Goal: Information Seeking & Learning: Learn about a topic

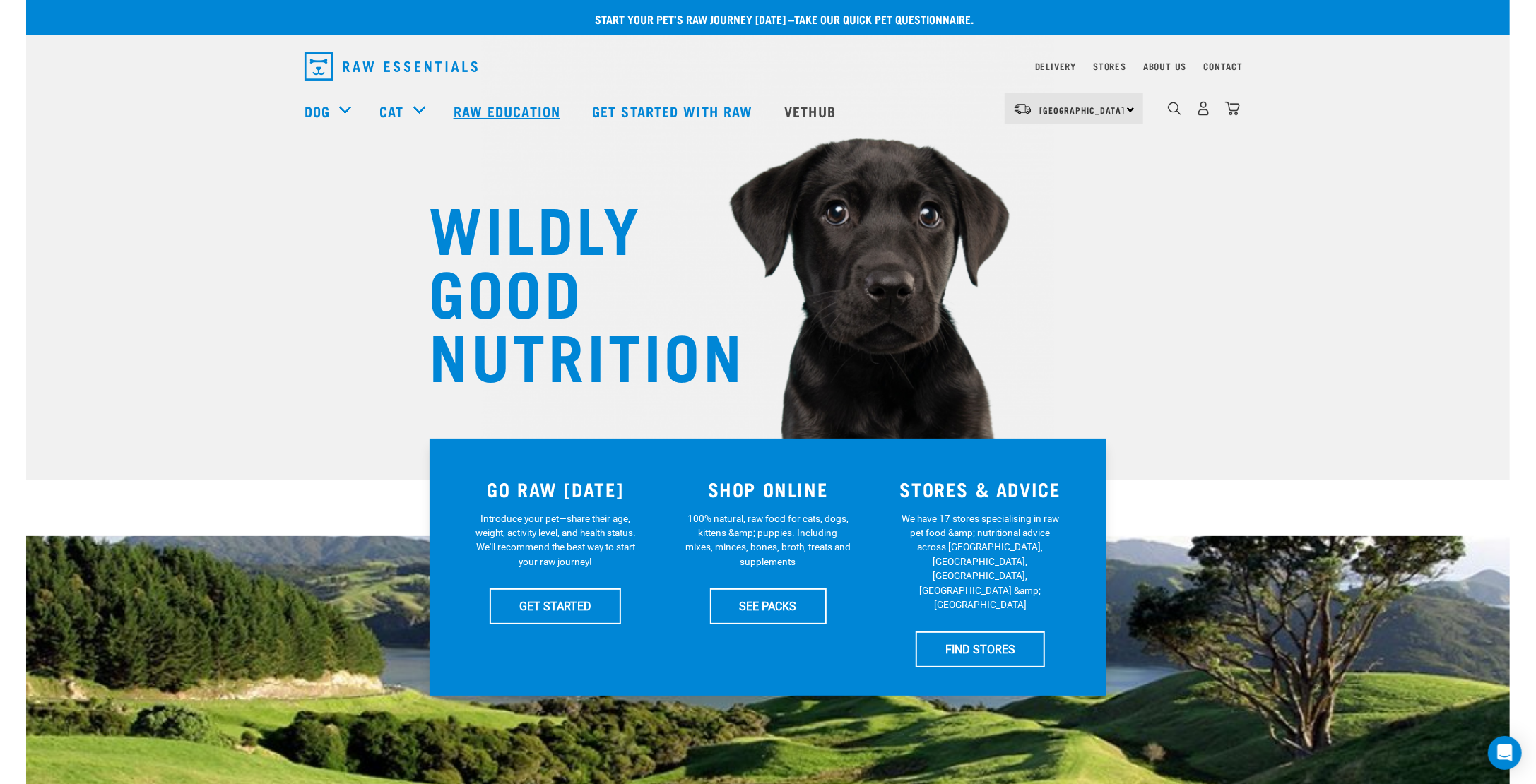
click at [493, 104] on link "Raw Education" at bounding box center [509, 111] width 139 height 56
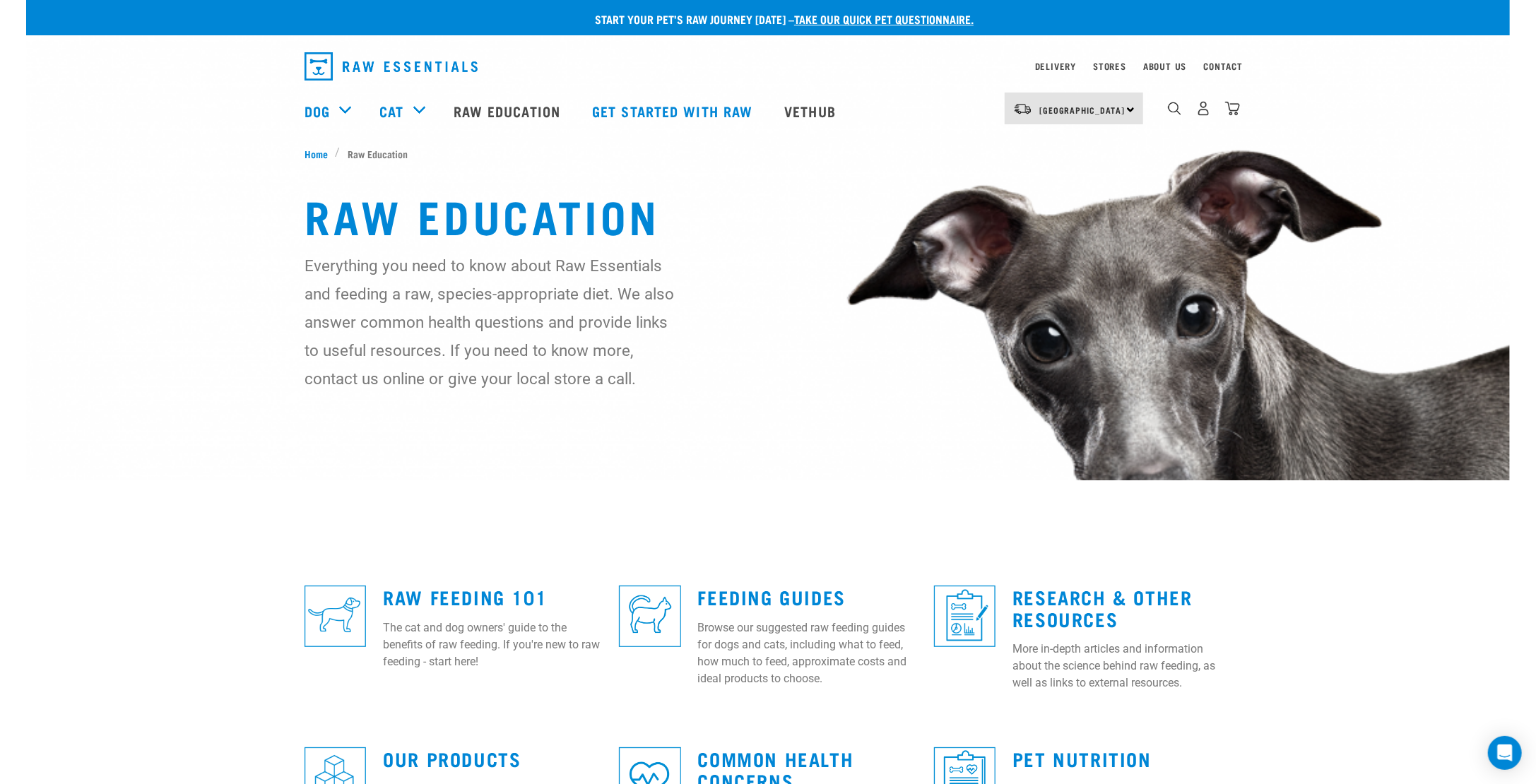
scroll to position [211, 0]
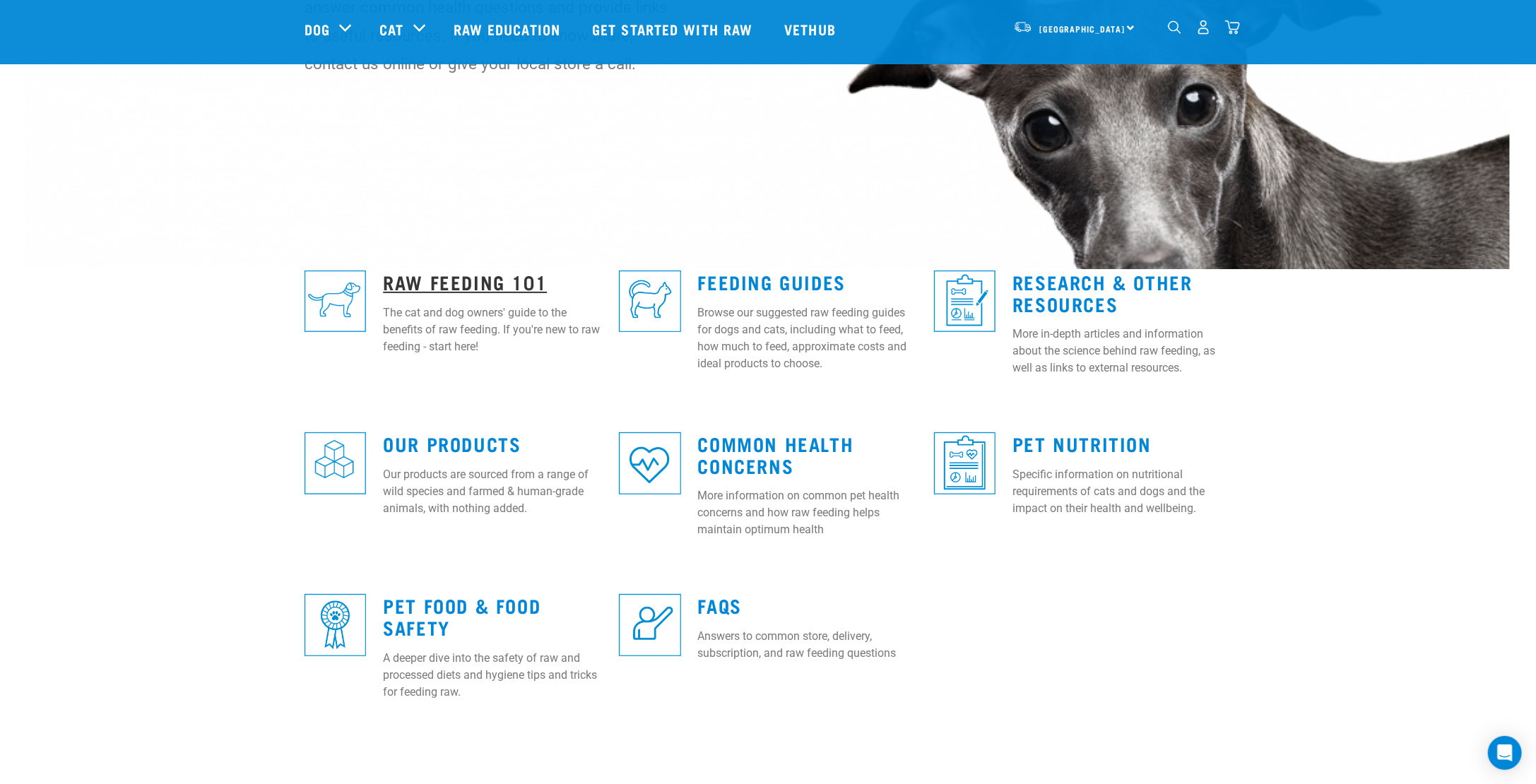
click at [404, 276] on link "Raw Feeding 101" at bounding box center [465, 281] width 164 height 10
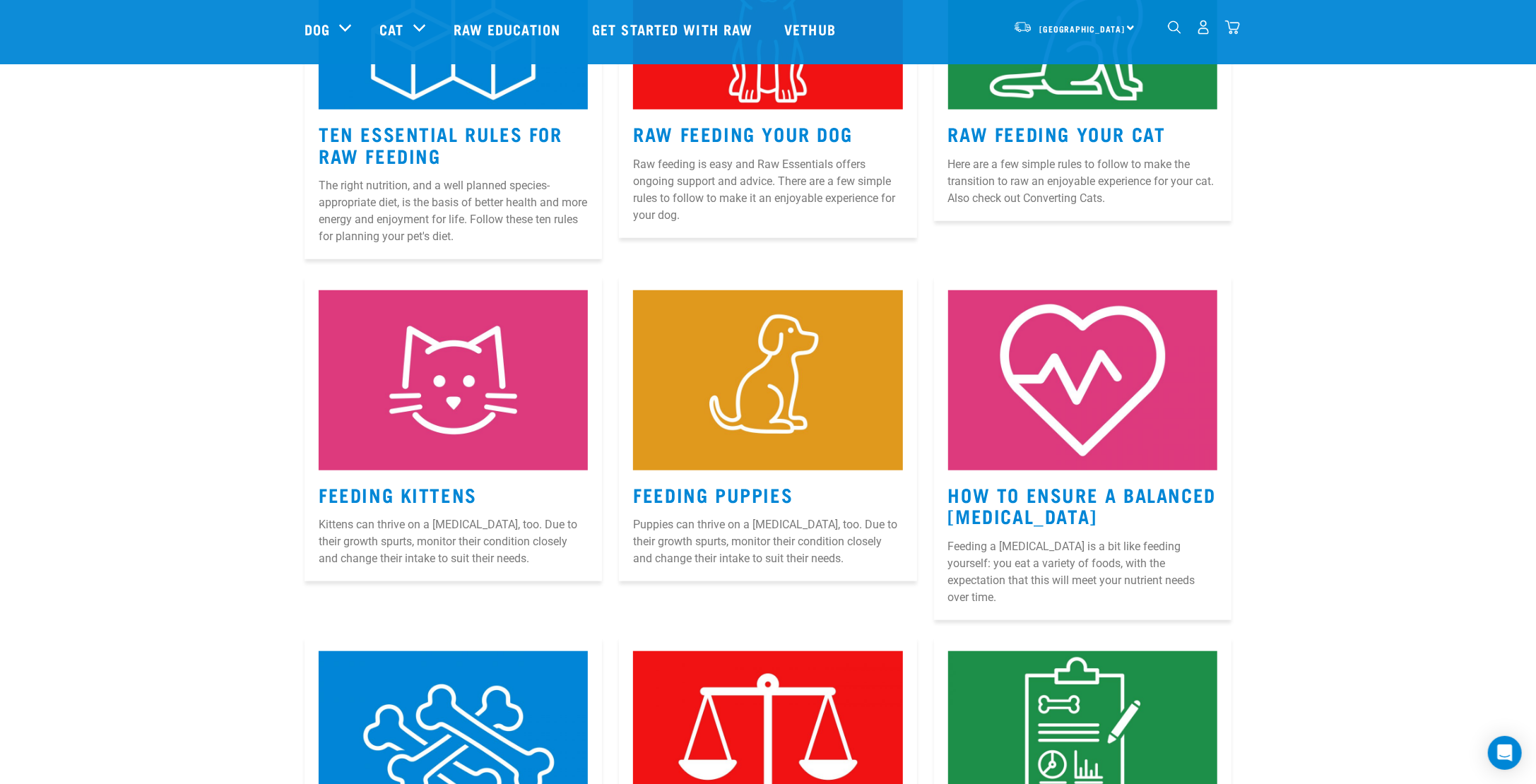
scroll to position [989, 0]
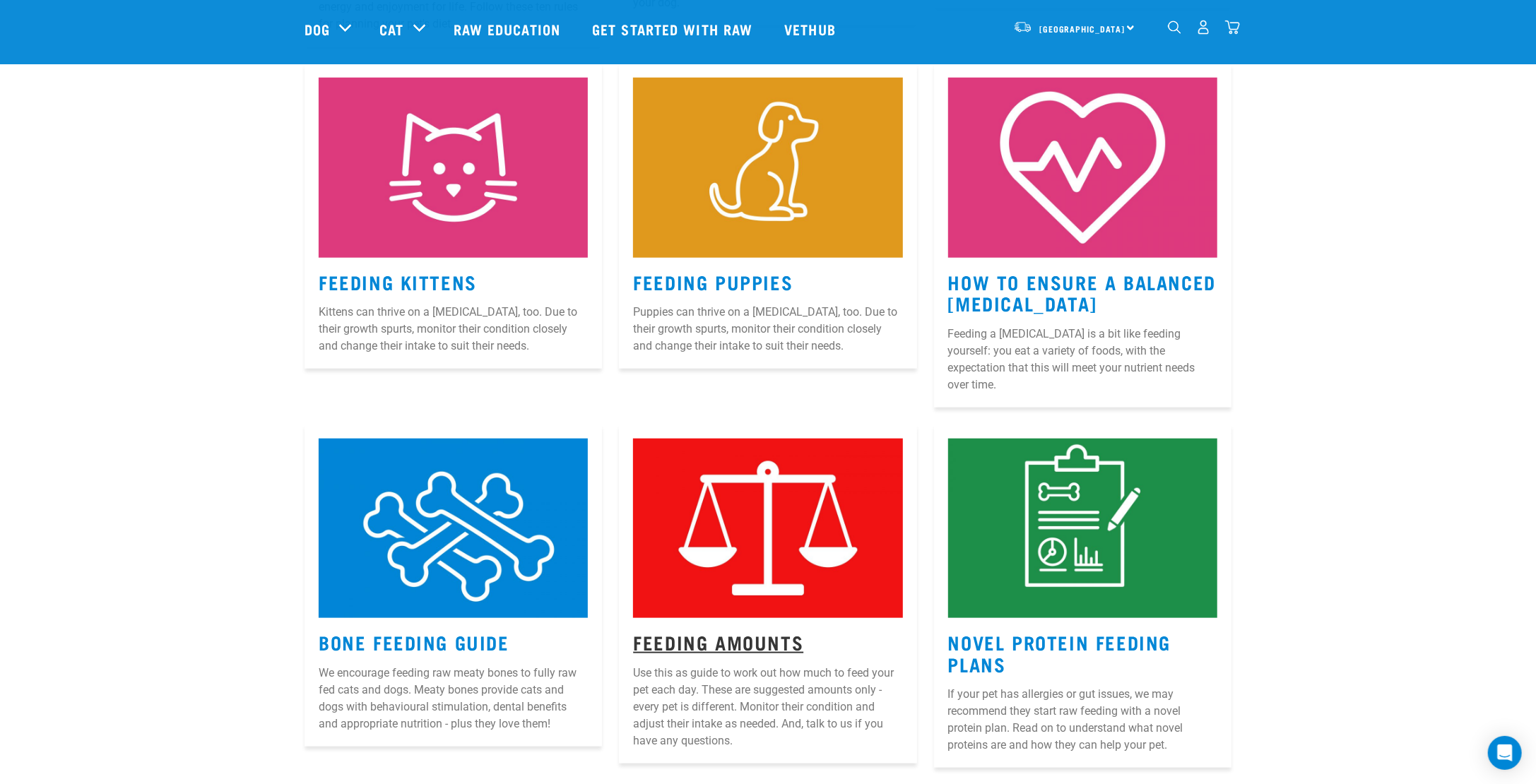
click at [733, 636] on link "Feeding Amounts" at bounding box center [718, 641] width 170 height 10
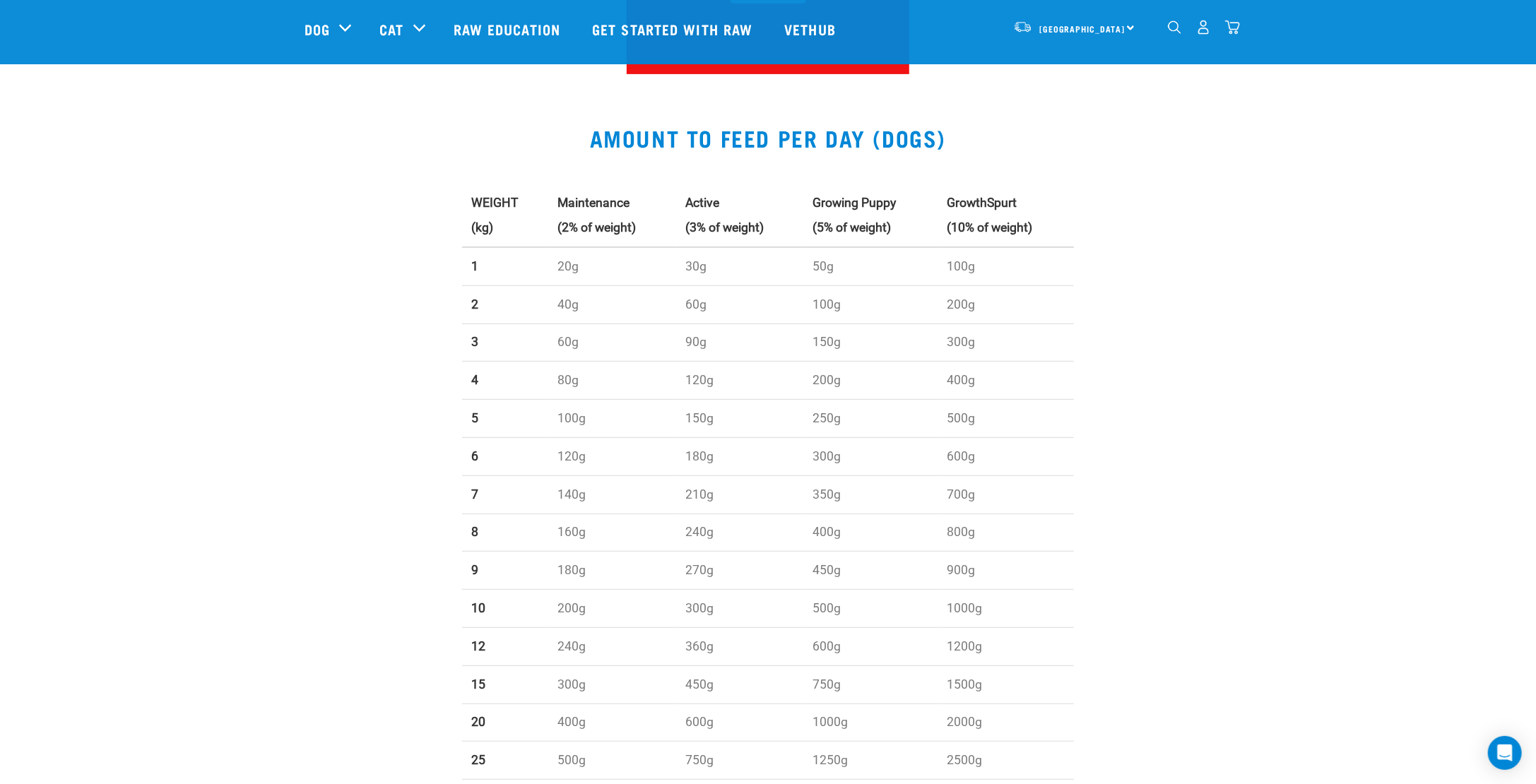
scroll to position [494, 0]
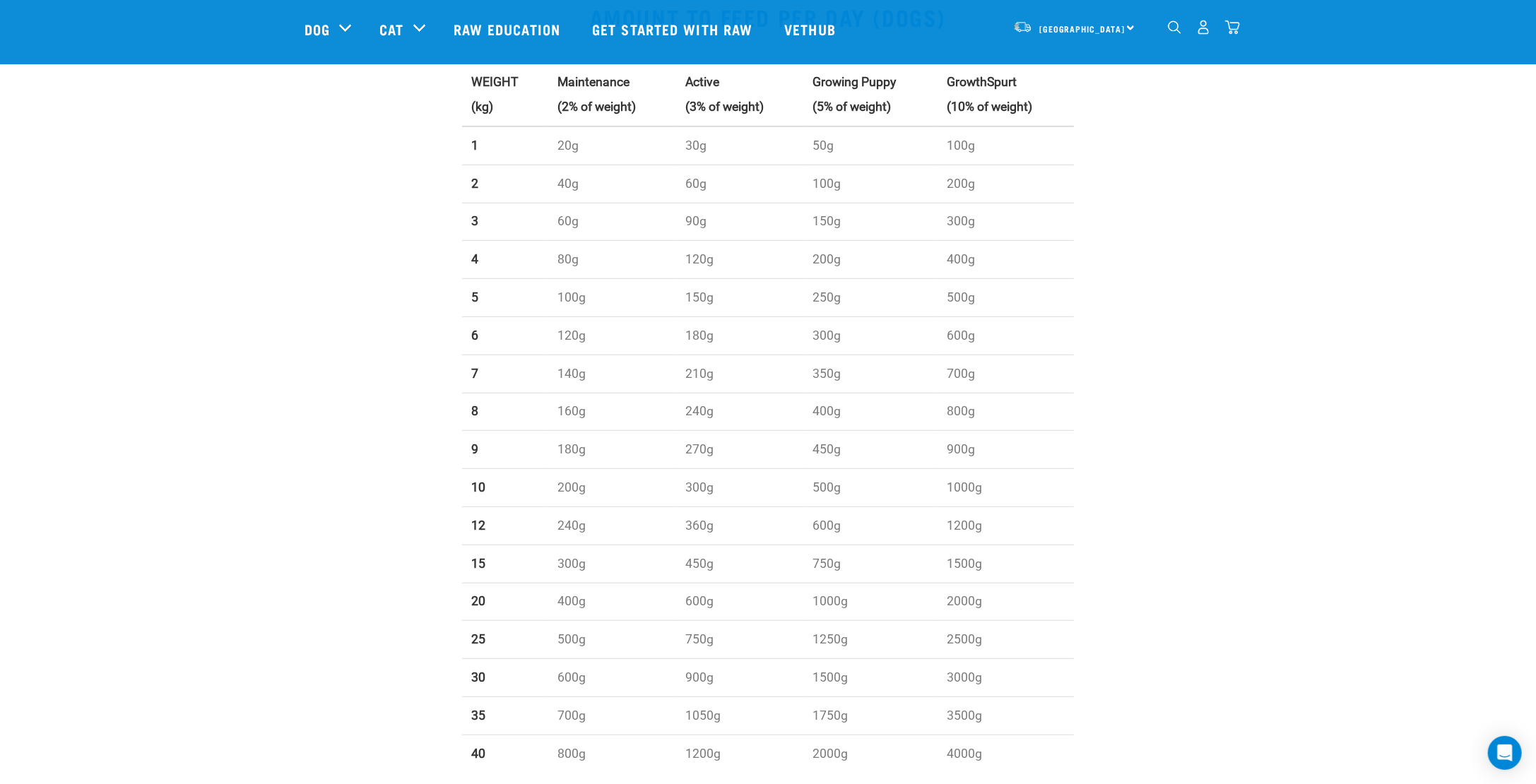
click at [552, 481] on td "200g" at bounding box center [612, 489] width 127 height 39
click at [560, 481] on td "200g" at bounding box center [612, 489] width 127 height 39
copy td "200g"
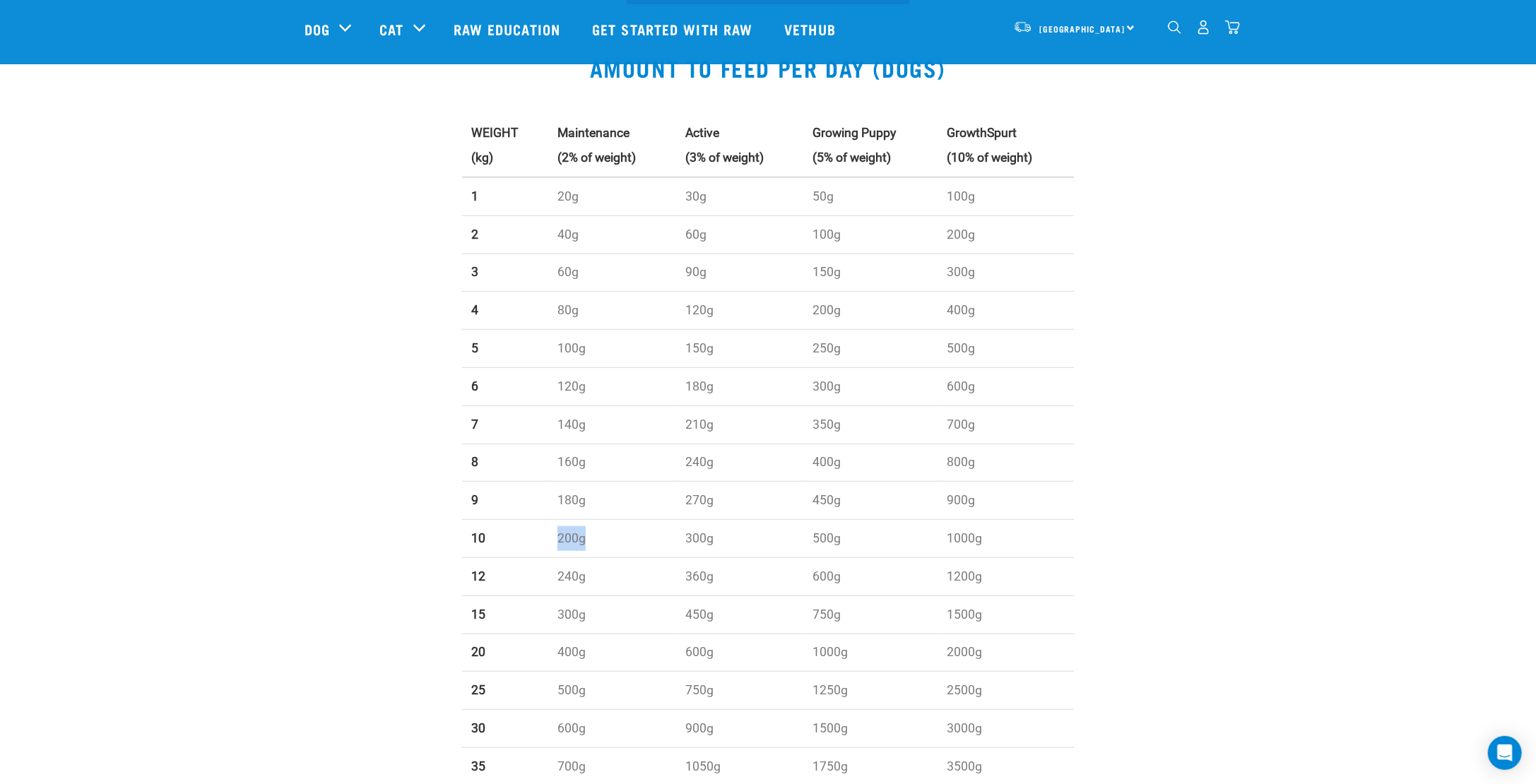
scroll to position [424, 0]
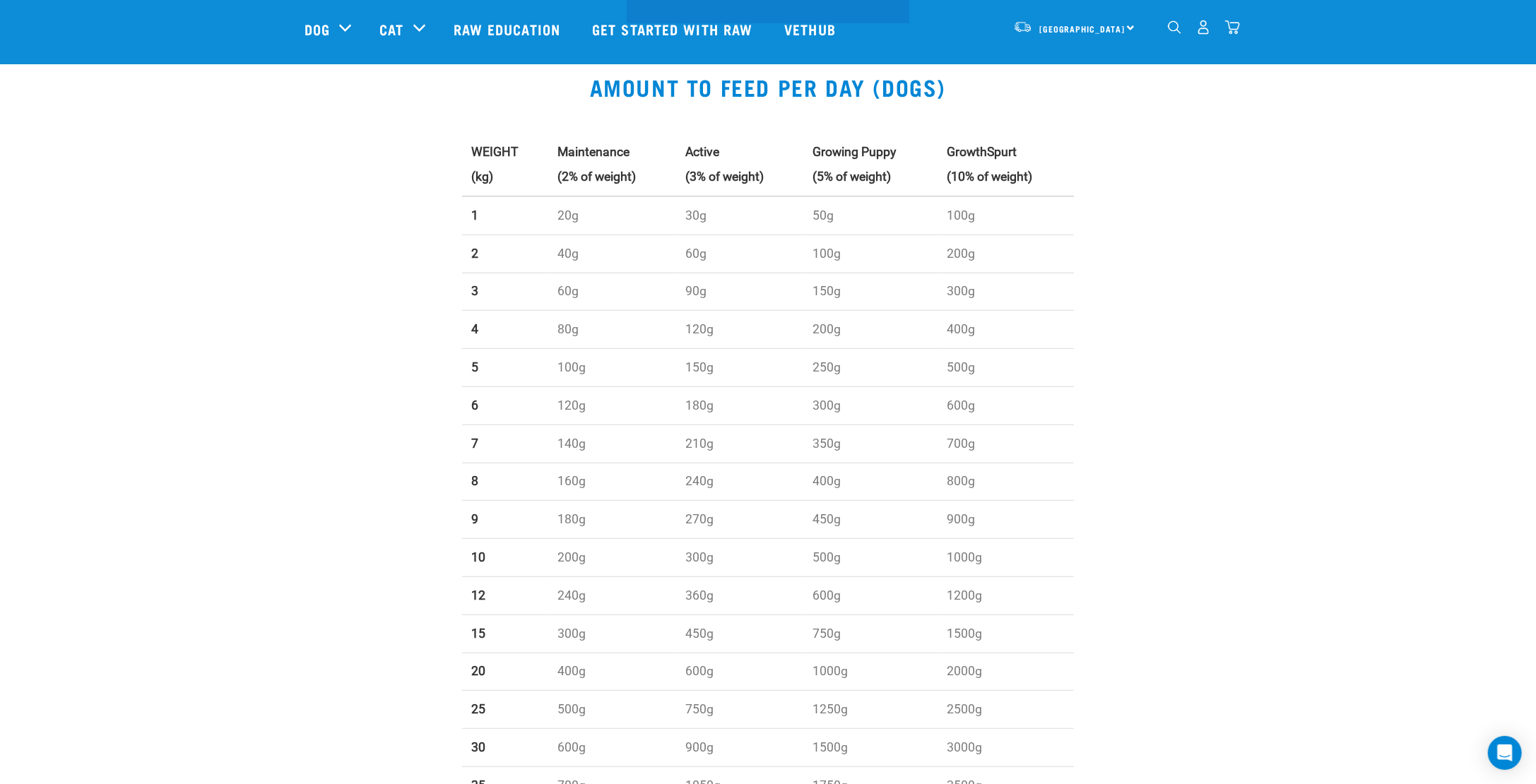
click at [473, 332] on strong "4" at bounding box center [474, 329] width 7 height 14
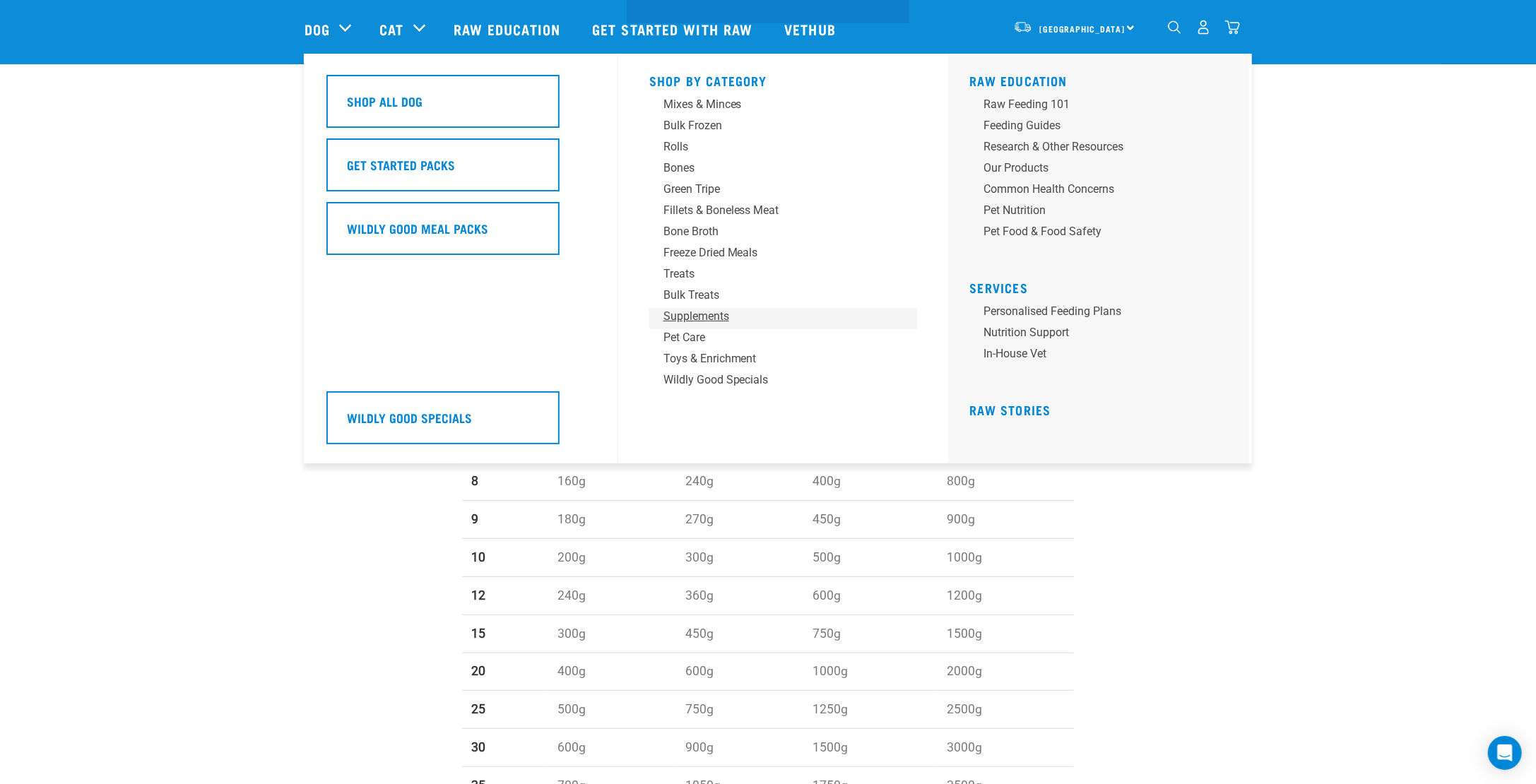
click at [677, 321] on div "Supplements" at bounding box center [774, 316] width 221 height 17
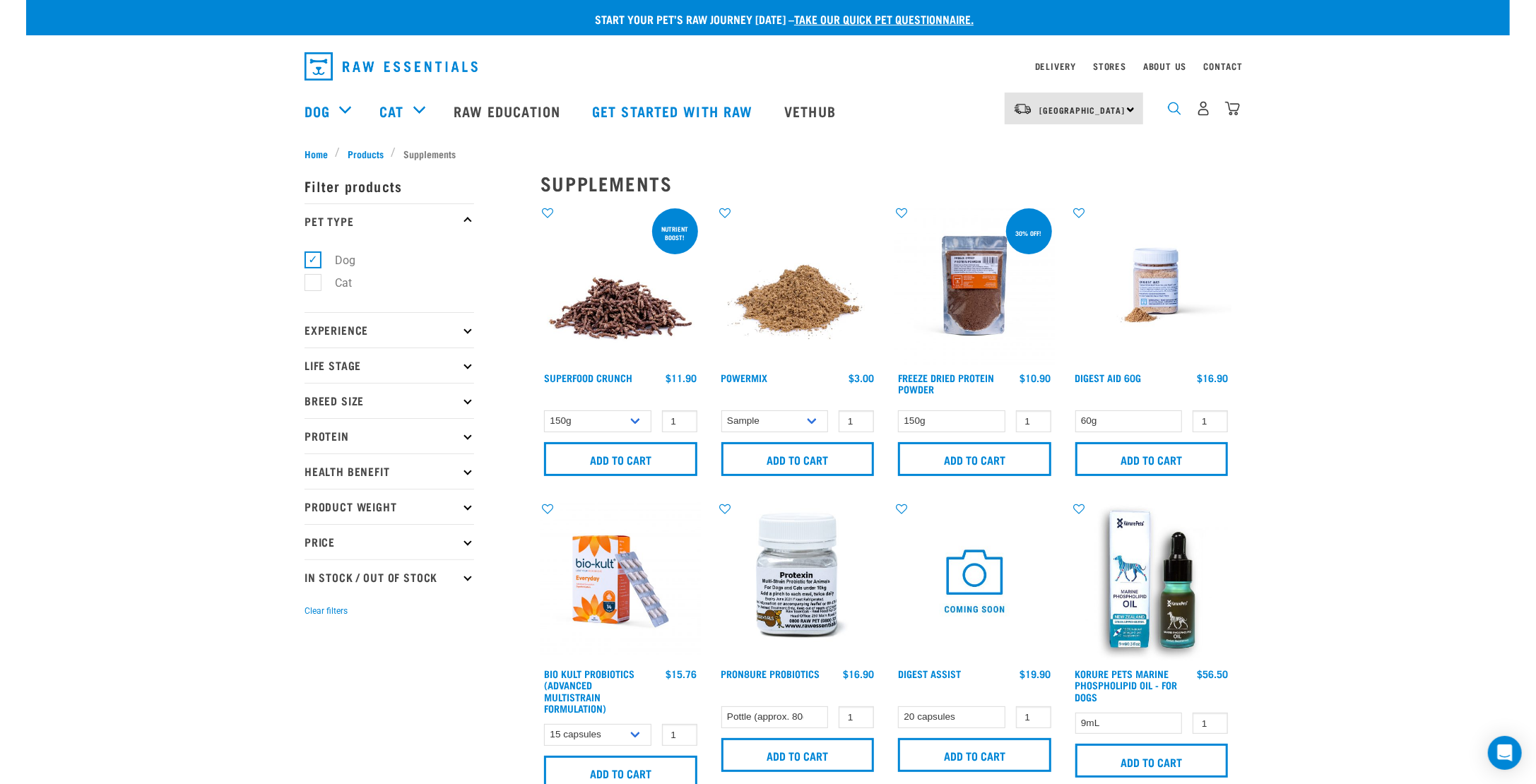
click at [1179, 115] on img "dropdown navigation" at bounding box center [1174, 108] width 14 height 14
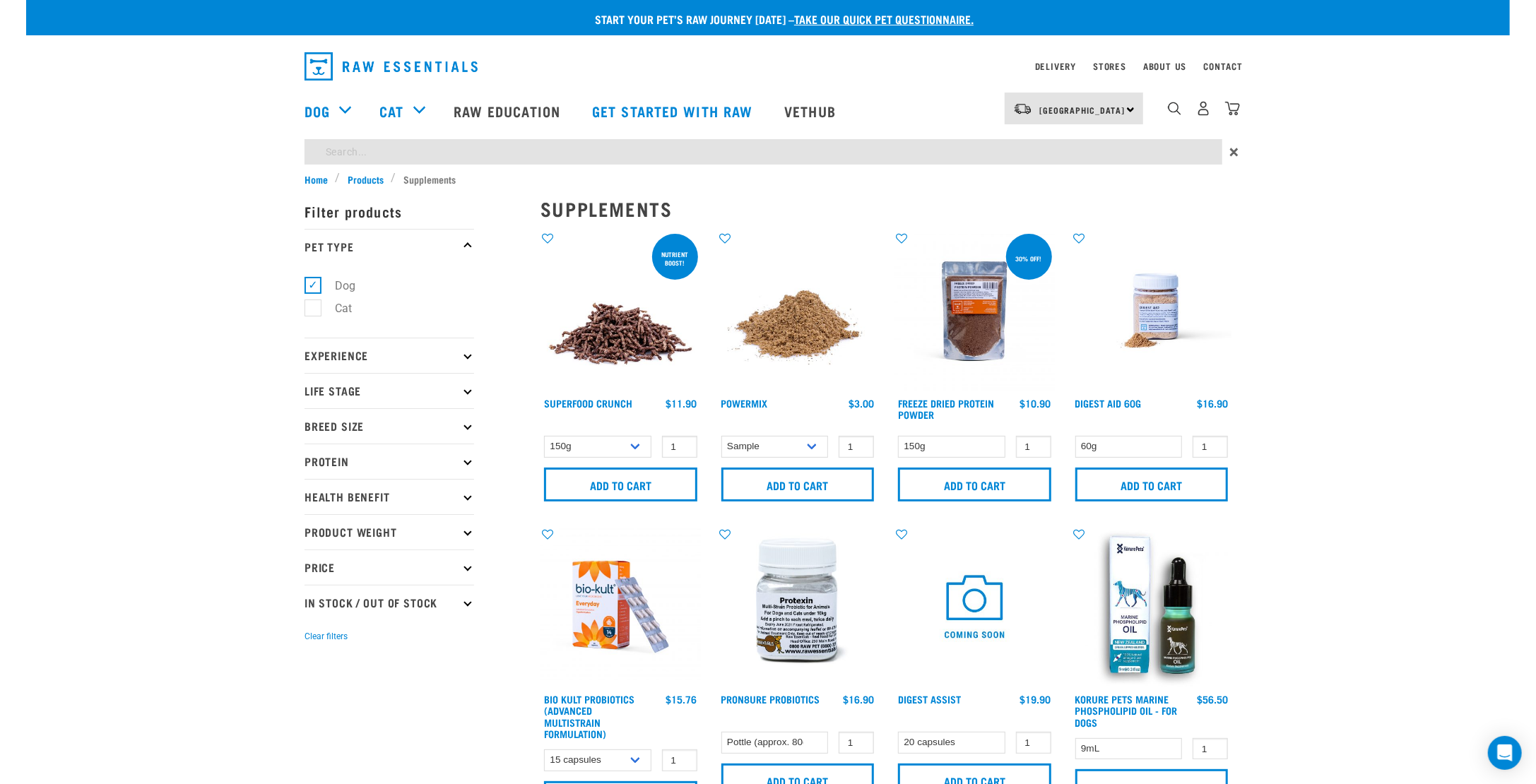
click at [1163, 148] on input "search" at bounding box center [763, 152] width 918 height 26
type input "canine care"
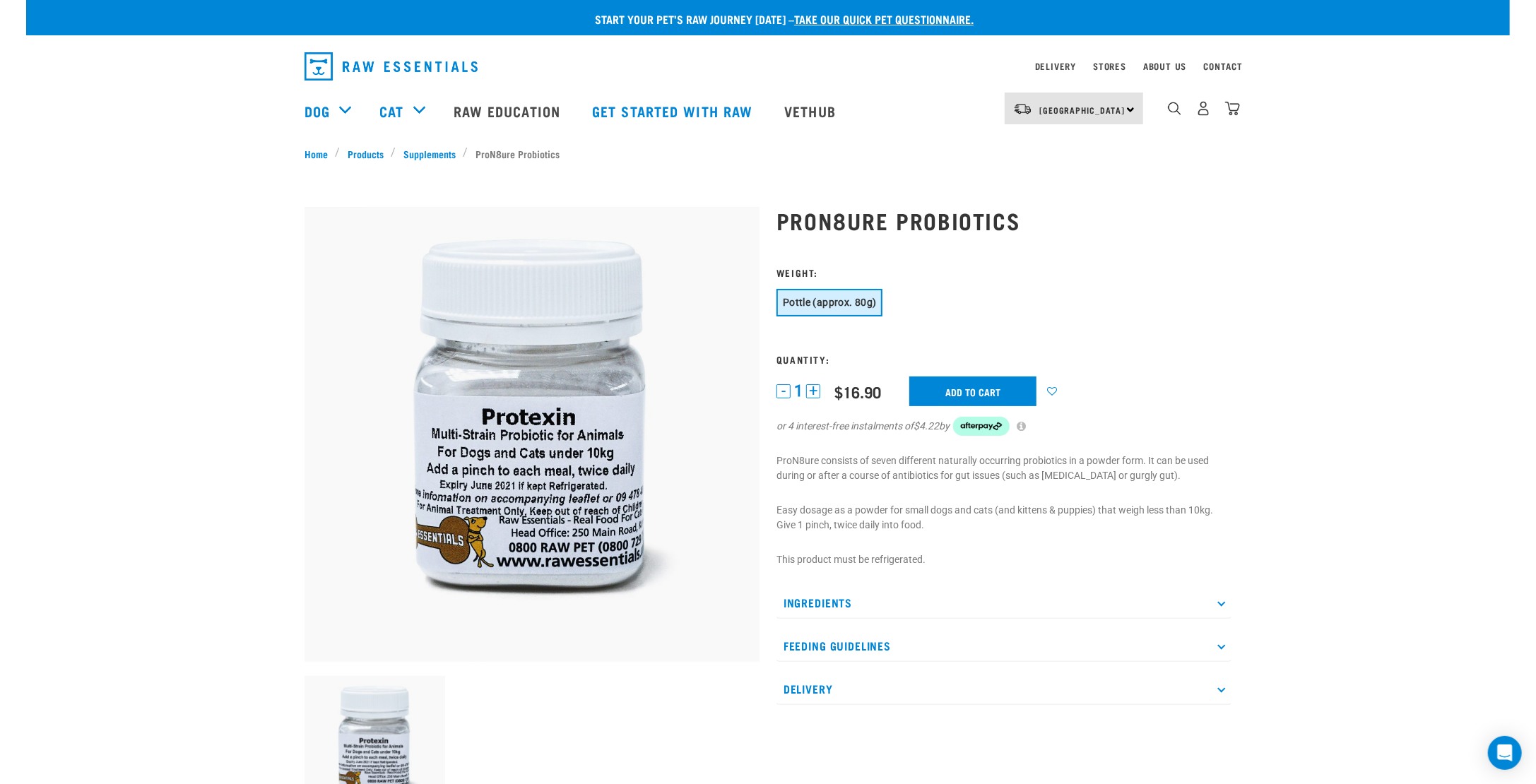
click at [825, 231] on h1 "ProN8ure Probiotics" at bounding box center [1004, 221] width 455 height 26
click at [823, 217] on h1 "ProN8ure Probiotics" at bounding box center [1004, 221] width 455 height 26
copy h1 "ProN8ure"
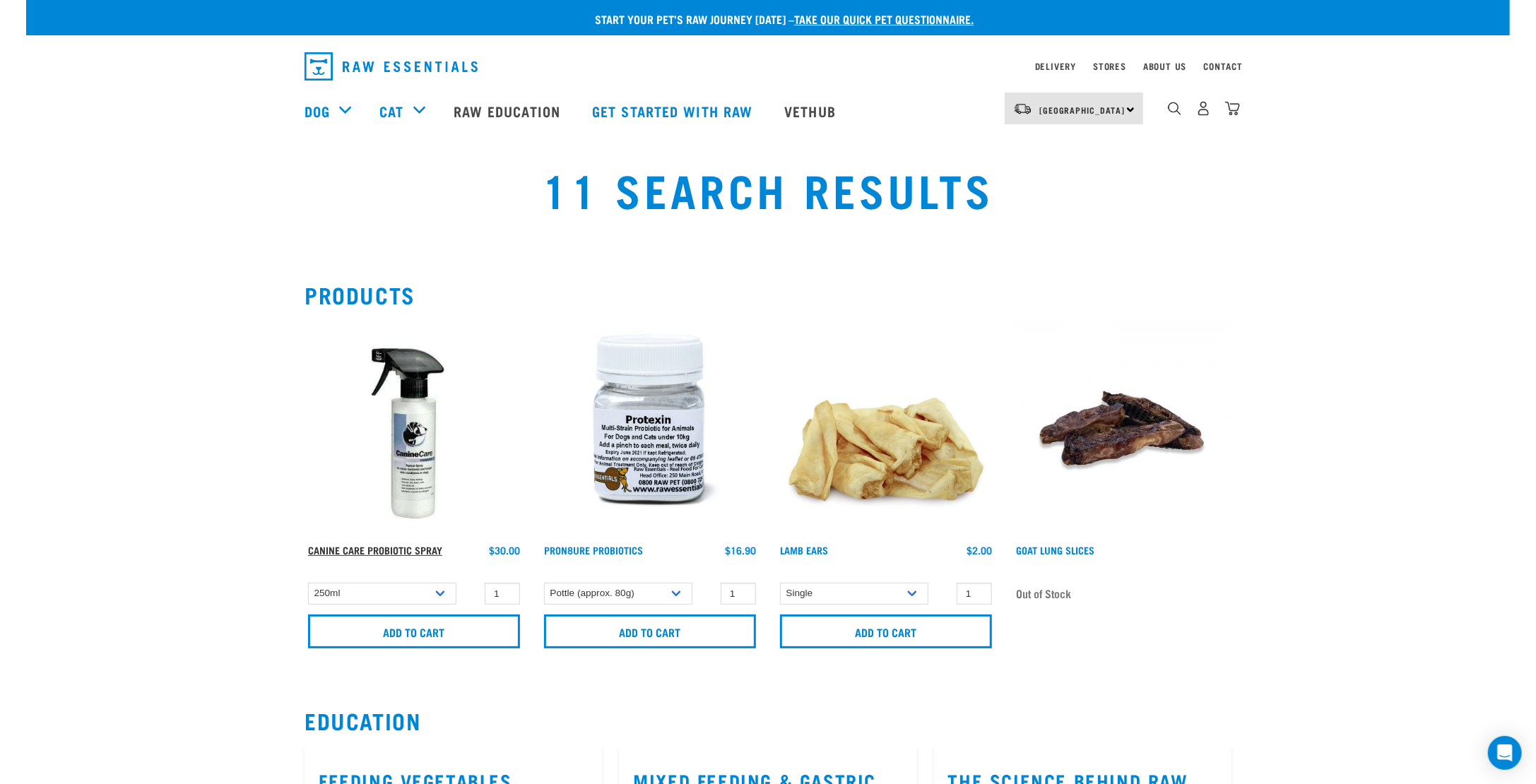
click at [411, 549] on link "Canine Care Probiotic Spray" at bounding box center [375, 550] width 134 height 5
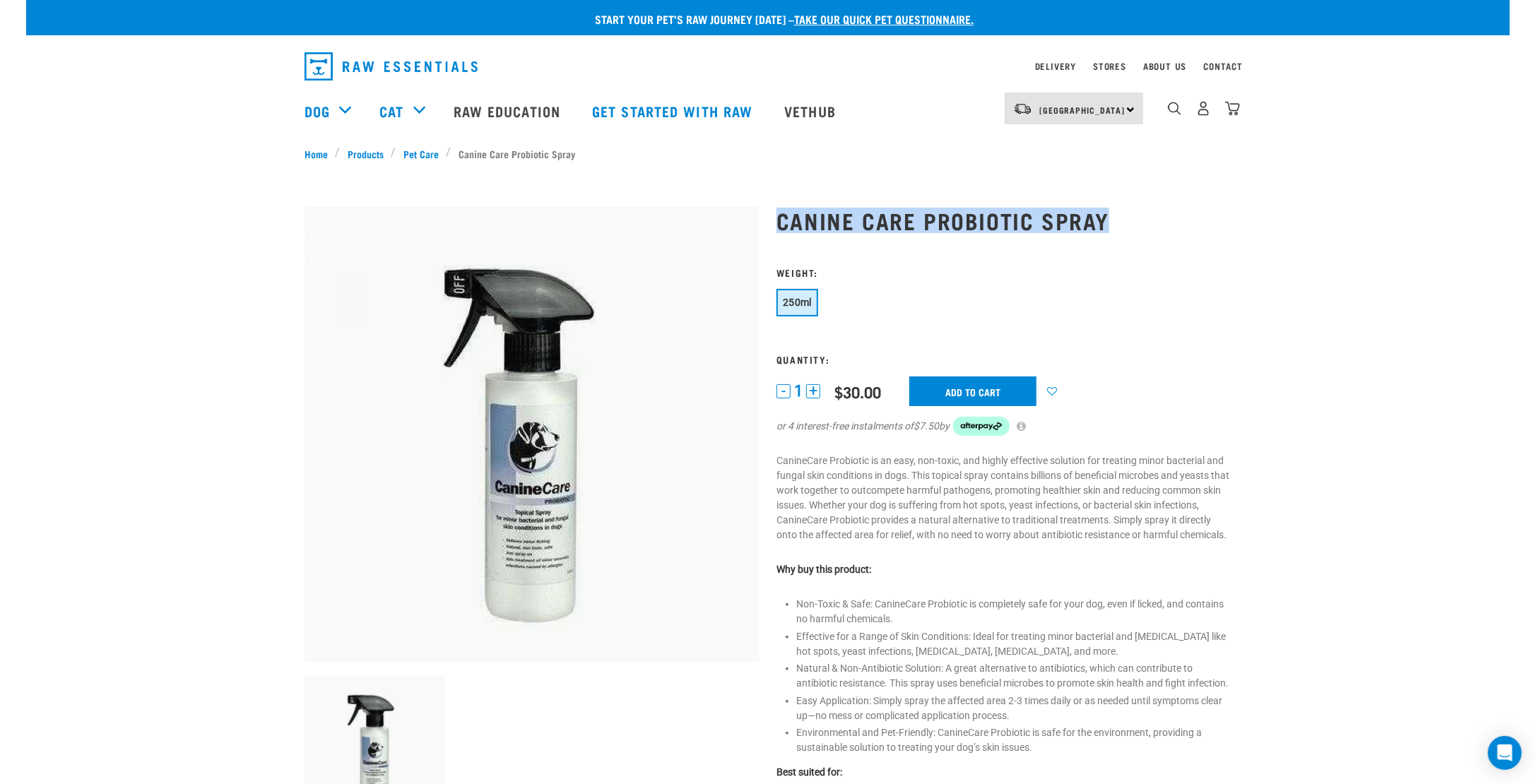
drag, startPoint x: 770, startPoint y: 220, endPoint x: 1147, endPoint y: 218, distance: 377.0
click at [1147, 218] on div "Canine Care Probiotic Spray 1 -" at bounding box center [1004, 614] width 472 height 853
copy h1 "Canine Care Probiotic Spray"
click at [847, 458] on p "CanineCare Probiotic is an easy, non-toxic, and highly effective solution for t…" at bounding box center [1004, 498] width 455 height 89
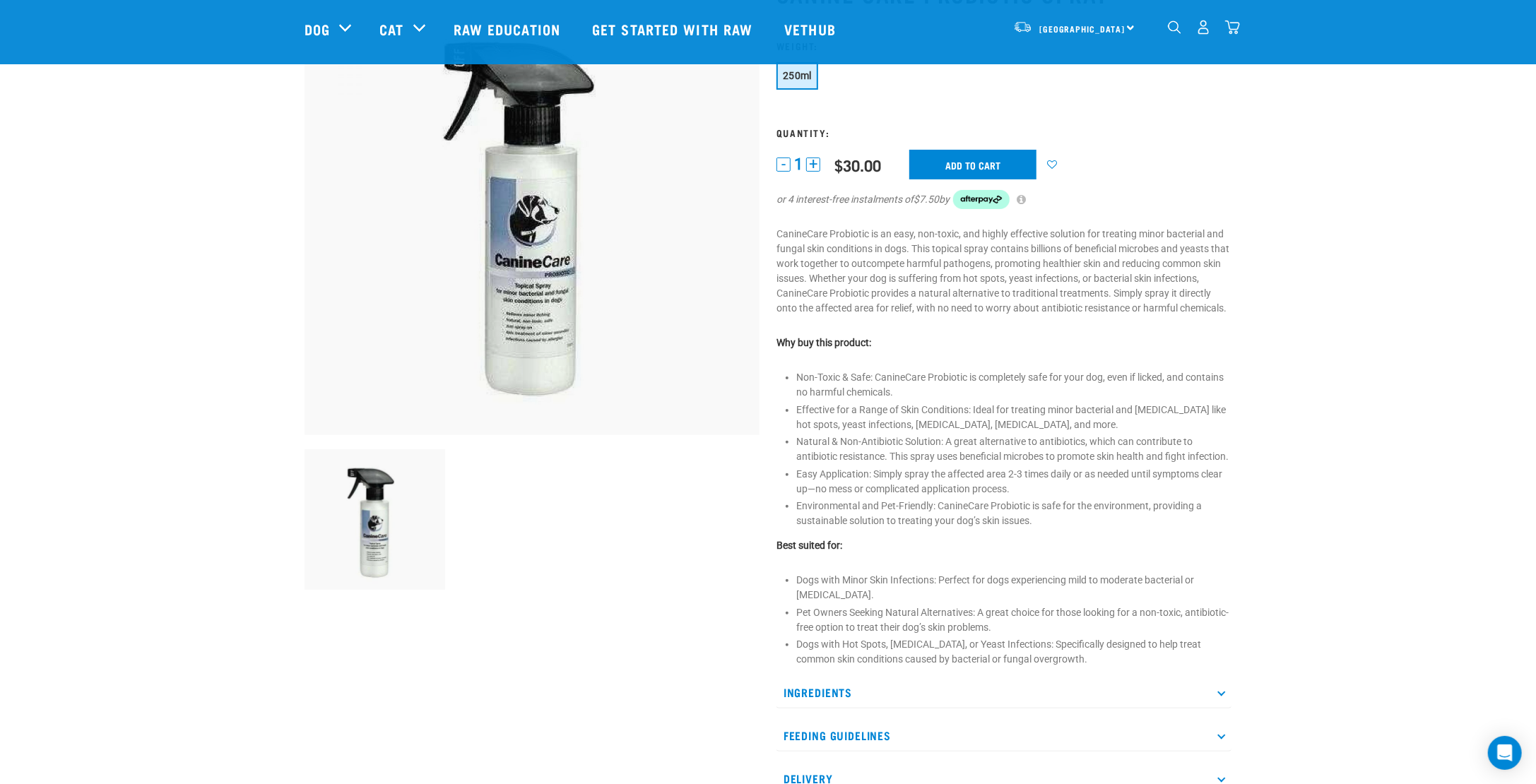
scroll to position [141, 0]
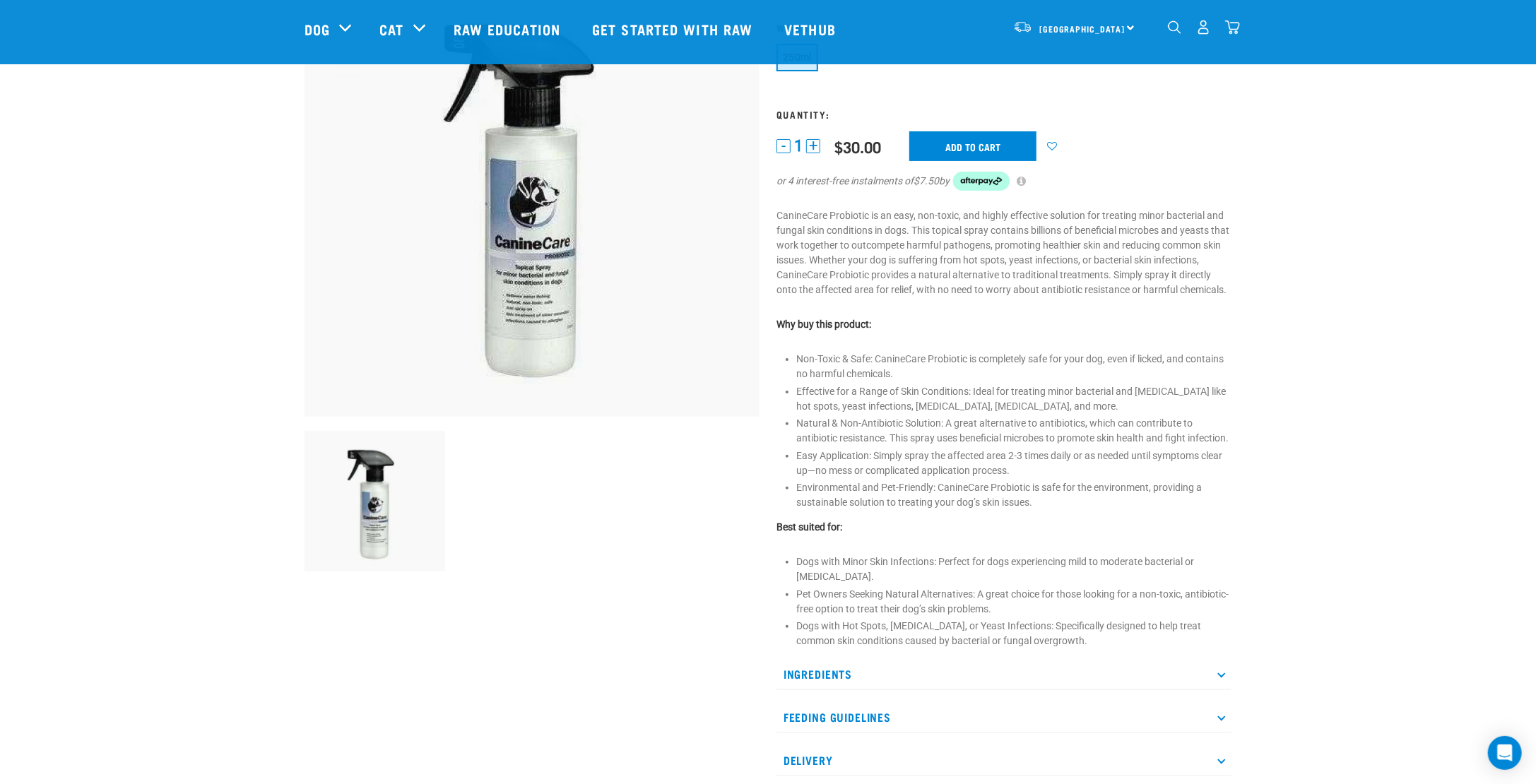
drag, startPoint x: 940, startPoint y: 573, endPoint x: 948, endPoint y: 591, distance: 19.7
click at [948, 584] on li "Dogs with Minor Skin Infections: Perfect for dogs experiencing mild to moderate…" at bounding box center [1014, 569] width 435 height 30
copy li "Perfect for dogs experiencing mild to moderate bacterial or [MEDICAL_DATA]."
click at [967, 644] on li "Dogs with Hot Spots, [MEDICAL_DATA], or Yeast Infections: Specifically designed…" at bounding box center [1014, 633] width 435 height 30
drag, startPoint x: 843, startPoint y: 640, endPoint x: 1075, endPoint y: 654, distance: 232.4
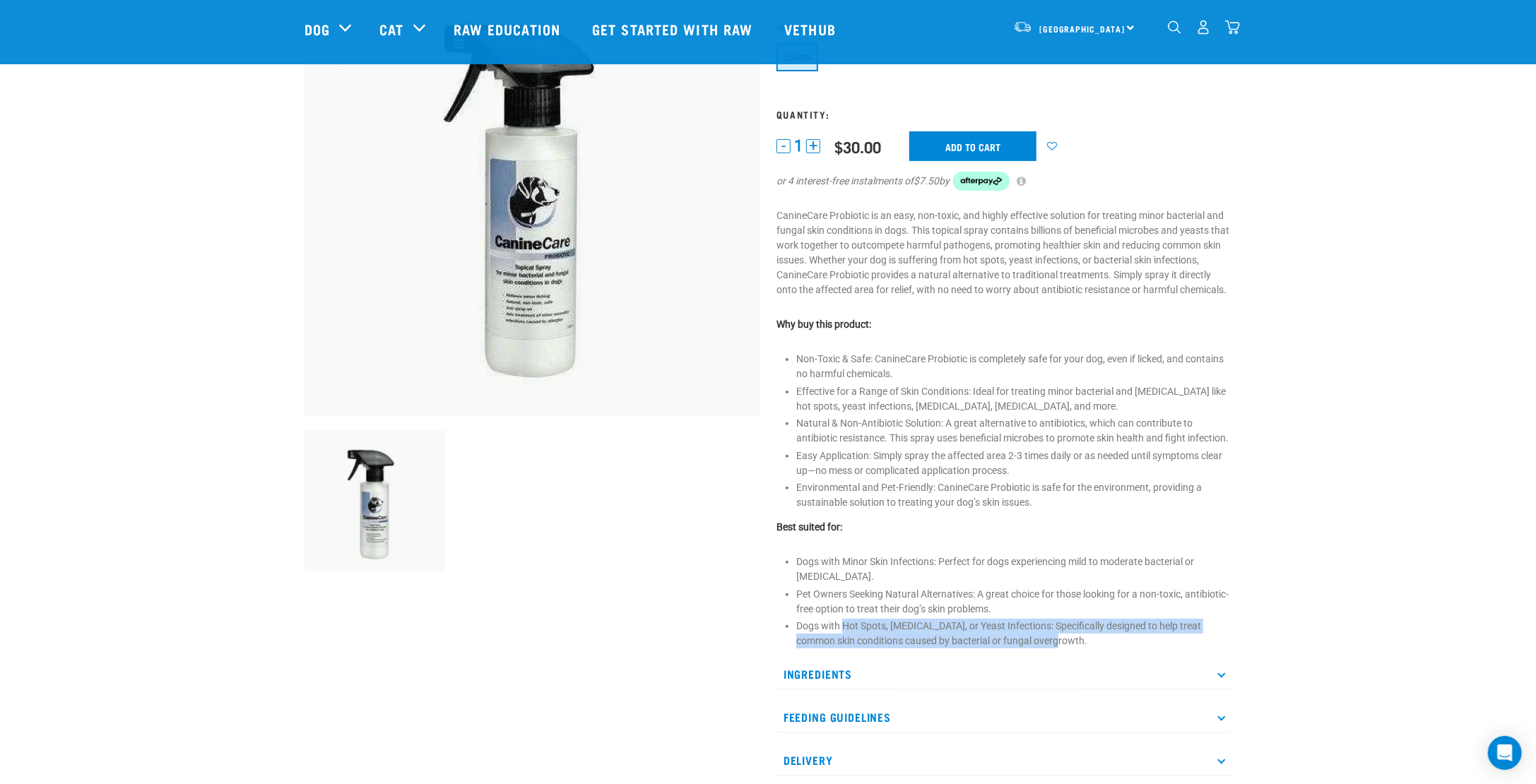
click at [1075, 648] on li "Dogs with Hot Spots, [MEDICAL_DATA], or Yeast Infections: Specifically designed…" at bounding box center [1014, 633] width 435 height 30
drag, startPoint x: 1023, startPoint y: 640, endPoint x: 1121, endPoint y: 652, distance: 98.7
click at [1121, 648] on li "Dogs with Hot Spots, [MEDICAL_DATA], or Yeast Infections: Specifically designed…" at bounding box center [1014, 633] width 435 height 30
copy li "Specifically designed to help treat common skin conditions caused by bacterial …"
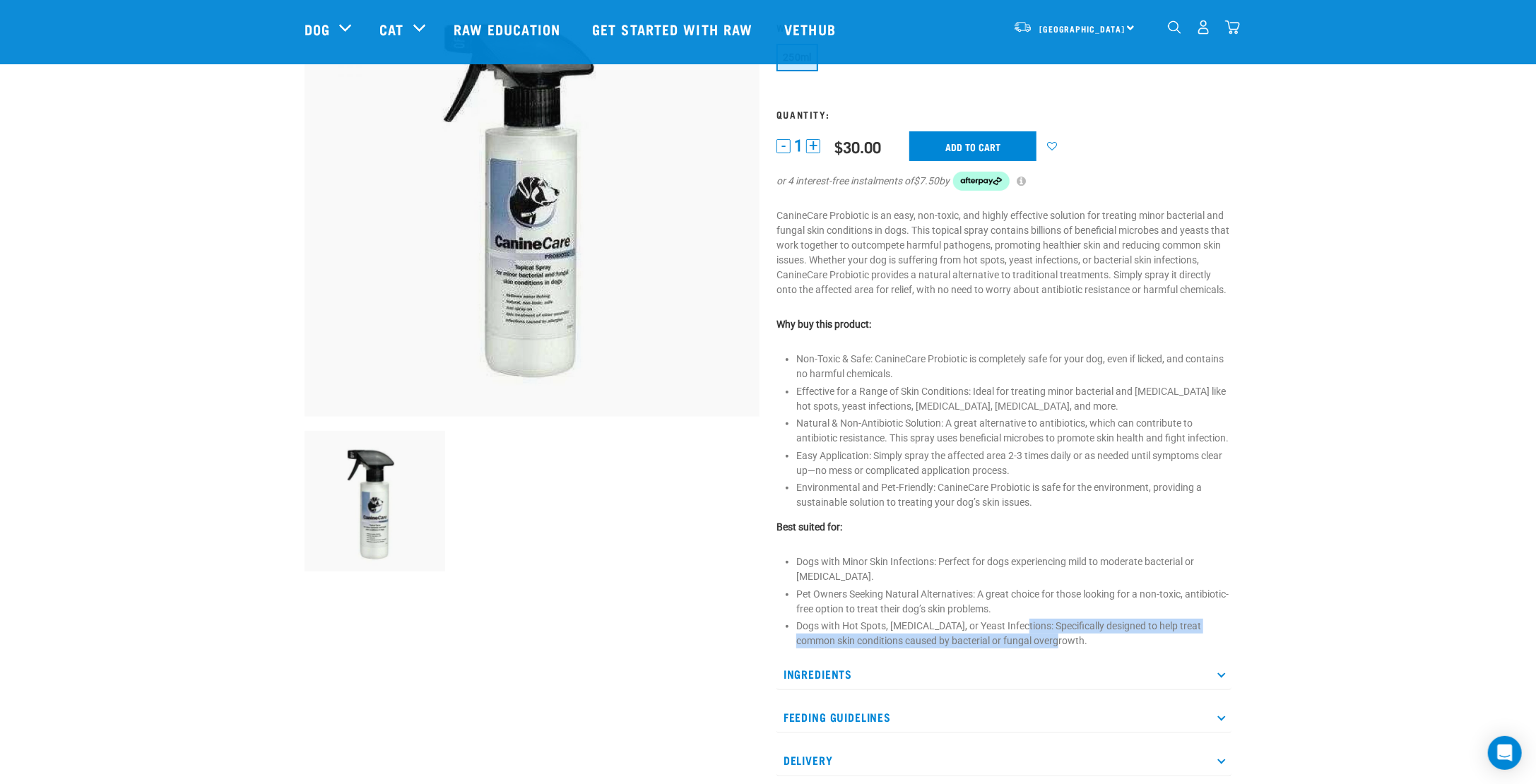
click at [992, 648] on li "Dogs with Hot Spots, [MEDICAL_DATA], or Yeast Infections: Specifically designed…" at bounding box center [1014, 633] width 435 height 30
drag, startPoint x: 1073, startPoint y: 577, endPoint x: 1148, endPoint y: 580, distance: 75.1
click at [1148, 580] on li "Dogs with Minor Skin Infections: Perfect for dogs experiencing mild to moderate…" at bounding box center [1014, 569] width 435 height 30
copy li "mild to moderate"
click at [559, 586] on div at bounding box center [532, 369] width 472 height 853
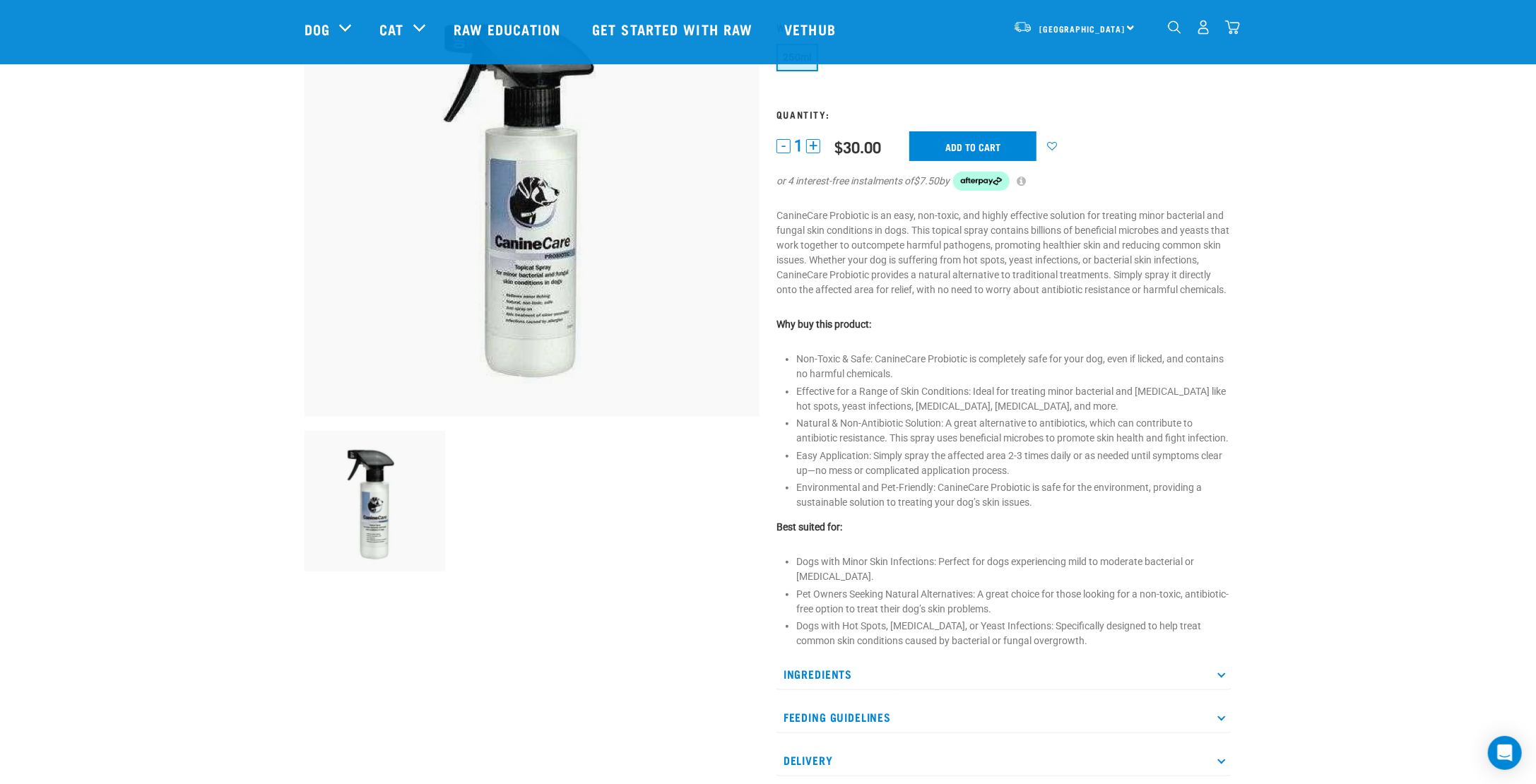
scroll to position [0, 0]
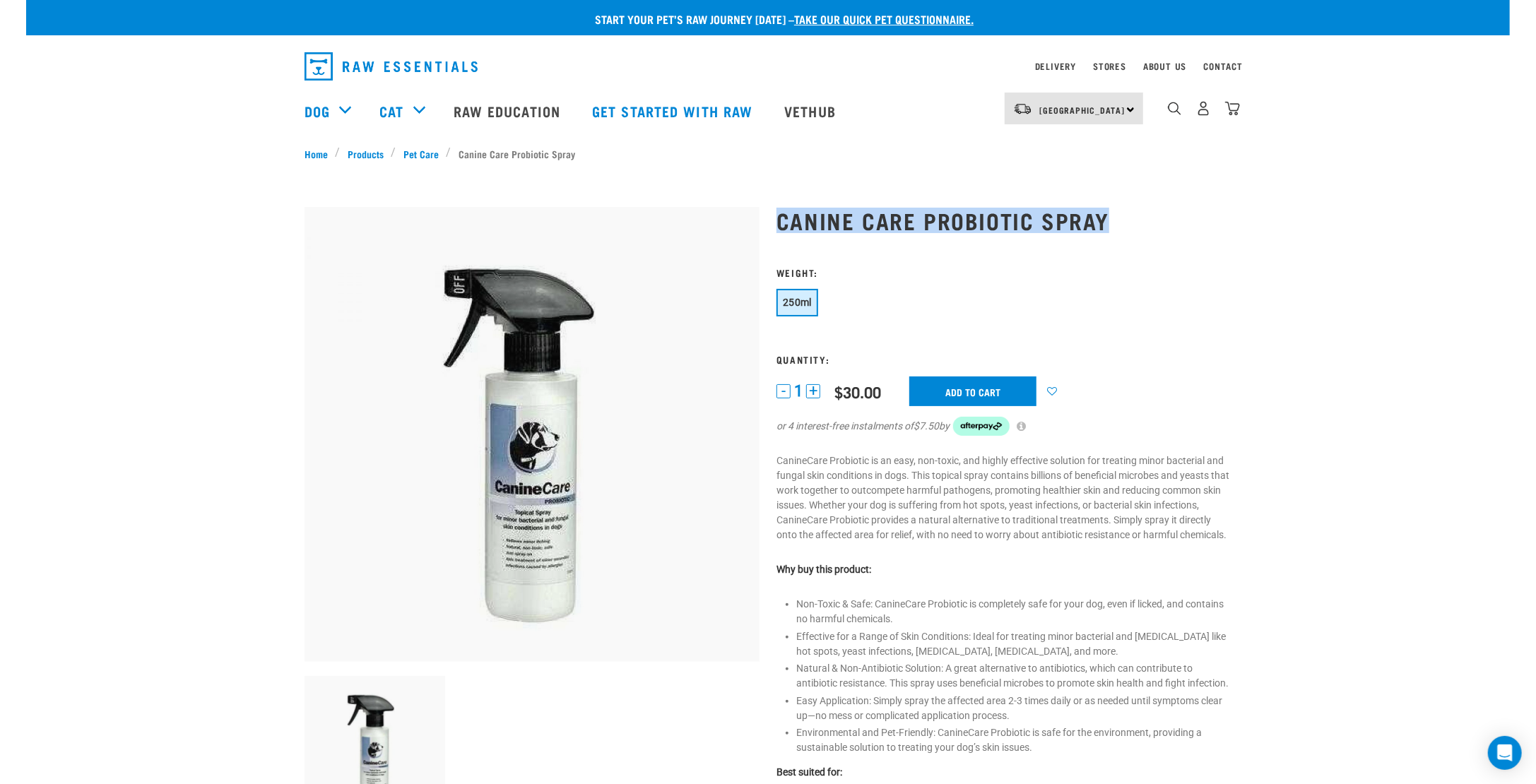
drag, startPoint x: 781, startPoint y: 223, endPoint x: 1129, endPoint y: 213, distance: 348.1
click at [1129, 213] on h1 "Canine Care Probiotic Spray" at bounding box center [1004, 221] width 455 height 26
copy h1 "Canine Care Probiotic Spray"
